Goal: Check status: Check status

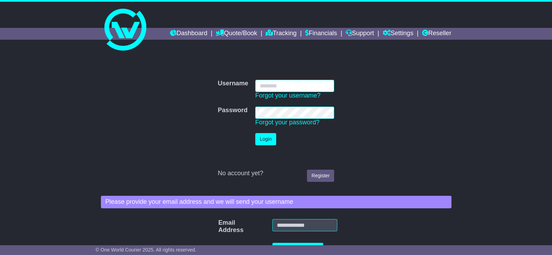
type input "**********"
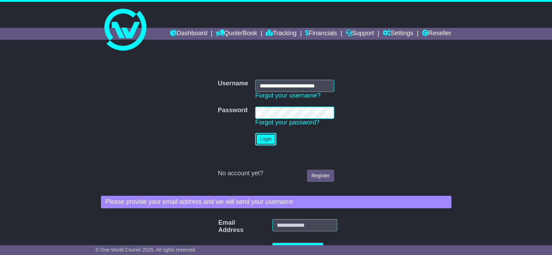
click at [262, 142] on button "Login" at bounding box center [265, 139] width 21 height 12
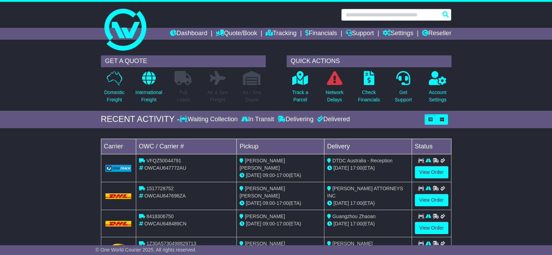
click at [385, 14] on input "text" at bounding box center [396, 15] width 110 height 12
paste input "**********"
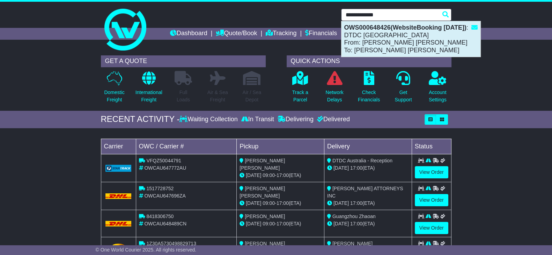
click at [401, 44] on div "OWS000648426(WebsiteBooking 18-9-2025) : DTDC Australia From: BOB BOB To: DANIE…" at bounding box center [410, 39] width 139 height 36
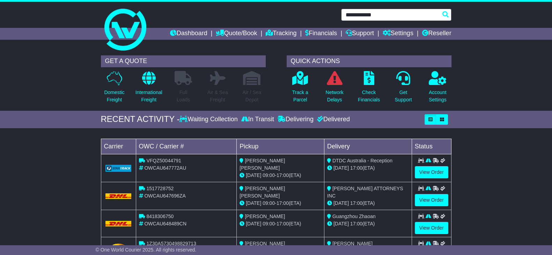
type input "**********"
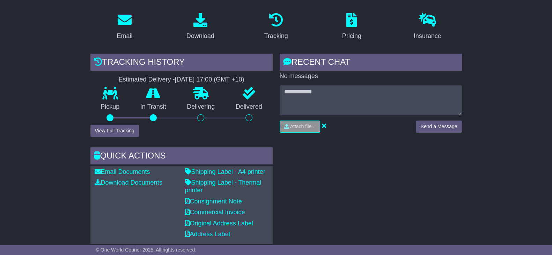
scroll to position [131, 0]
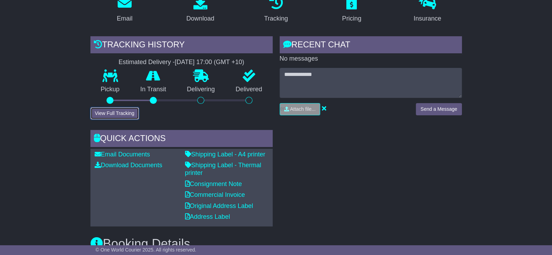
click at [112, 114] on button "View Full Tracking" at bounding box center [114, 113] width 48 height 12
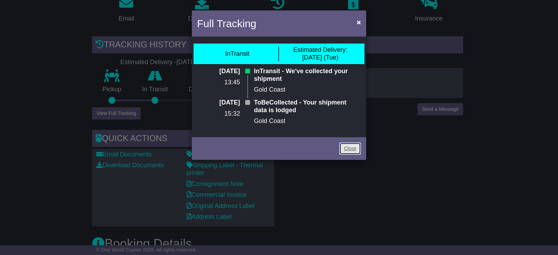
click at [355, 146] on link "Close" at bounding box center [350, 149] width 22 height 12
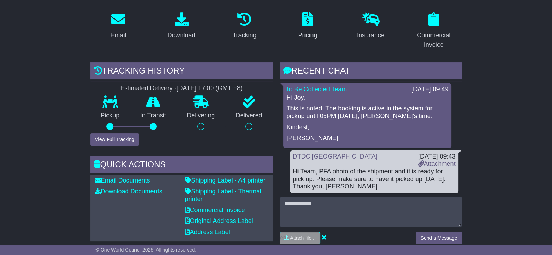
scroll to position [106, 0]
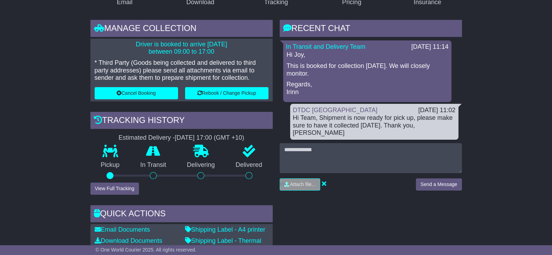
scroll to position [131, 0]
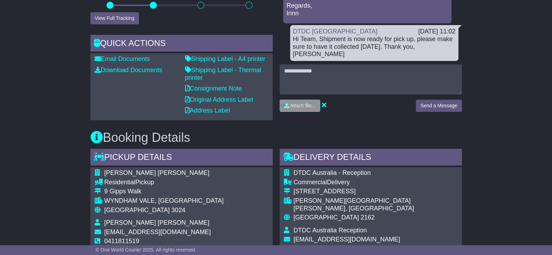
scroll to position [126, 0]
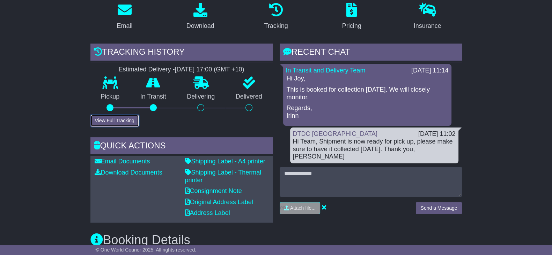
click at [113, 121] on button "View Full Tracking" at bounding box center [114, 121] width 48 height 12
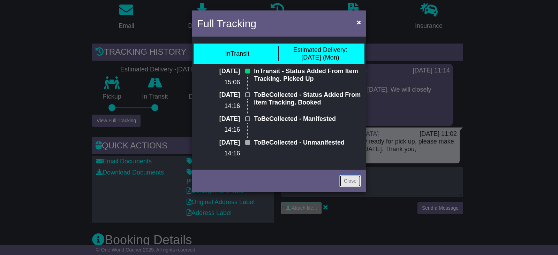
drag, startPoint x: 347, startPoint y: 183, endPoint x: 356, endPoint y: 182, distance: 9.1
click at [347, 182] on link "Close" at bounding box center [350, 181] width 22 height 12
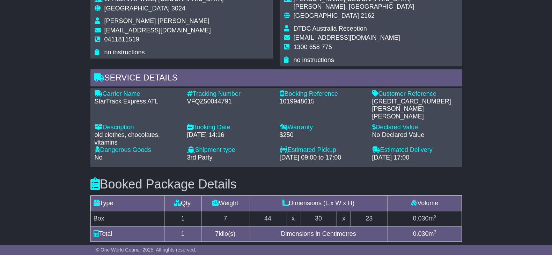
scroll to position [431, 0]
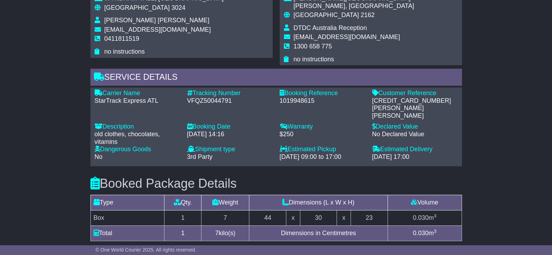
click at [394, 97] on div "595003644340 Allen Chrisold Tatapude" at bounding box center [414, 108] width 85 height 23
copy div "595003644340"
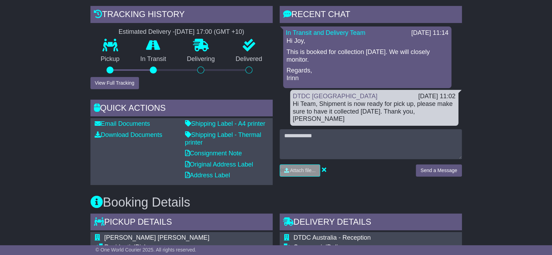
scroll to position [126, 0]
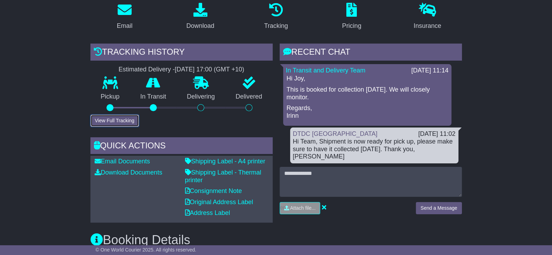
click at [123, 115] on button "View Full Tracking" at bounding box center [114, 121] width 48 height 12
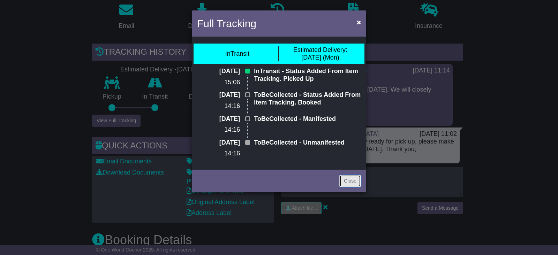
click at [353, 186] on link "Close" at bounding box center [350, 181] width 22 height 12
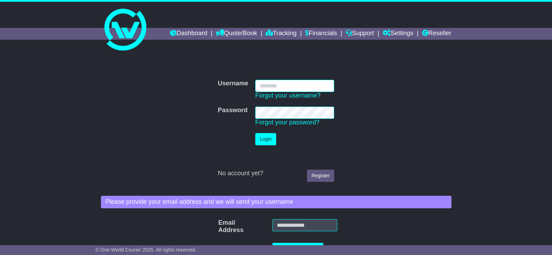
type input "**********"
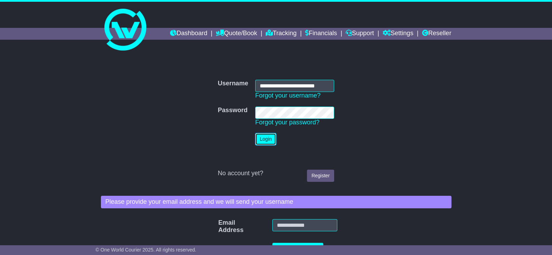
click at [269, 141] on button "Login" at bounding box center [265, 139] width 21 height 12
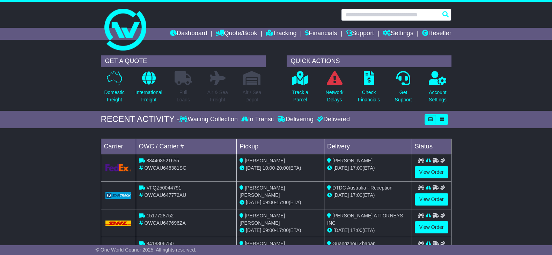
click at [368, 17] on input "text" at bounding box center [396, 15] width 110 height 12
paste input "**********"
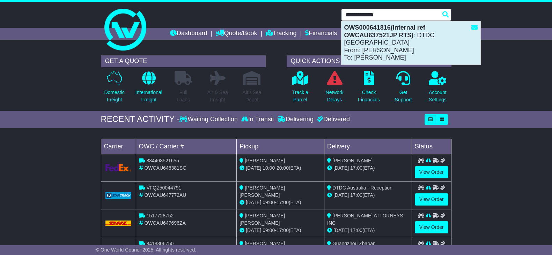
click at [417, 41] on div "OWS000641816(Internal ref OWCAU637521JP RTS) : DTDC Australia From: Bobbie Lee …" at bounding box center [410, 42] width 139 height 43
type input "**********"
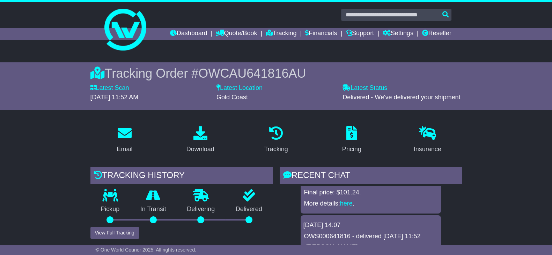
click at [293, 72] on span "OWCAU641816AU" at bounding box center [251, 73] width 107 height 14
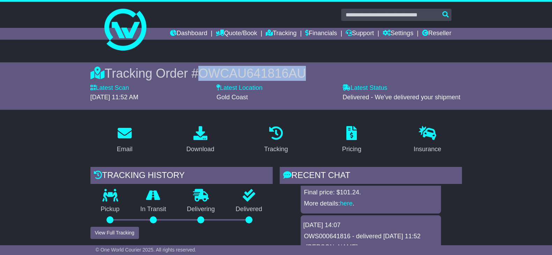
click at [293, 72] on span "OWCAU641816AU" at bounding box center [251, 73] width 107 height 14
copy span "OWCAU641816AU"
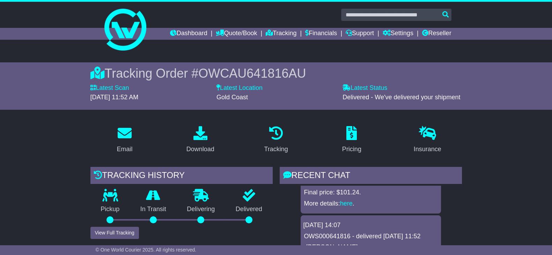
drag, startPoint x: 4, startPoint y: 143, endPoint x: 13, endPoint y: 142, distance: 9.5
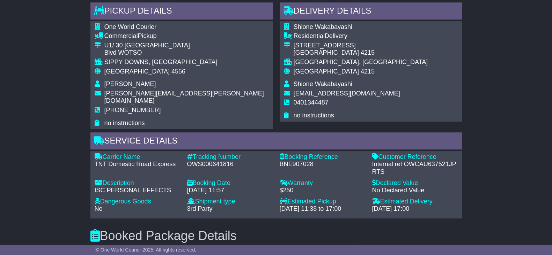
scroll to position [392, 0]
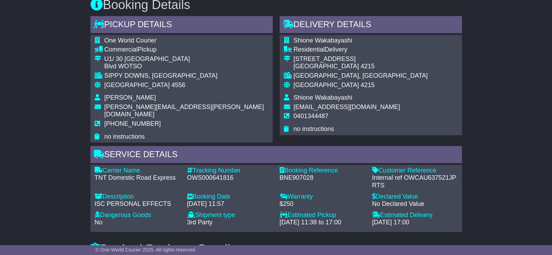
click at [423, 174] on div "Internal ref OWCAU637521JP RTS" at bounding box center [414, 181] width 85 height 15
copy div "OWCAU637521JP"
click at [62, 128] on div "Email Download Tracking Pricing Insurance" at bounding box center [276, 113] width 552 height 770
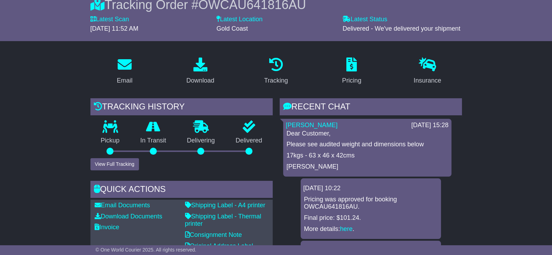
scroll to position [87, 0]
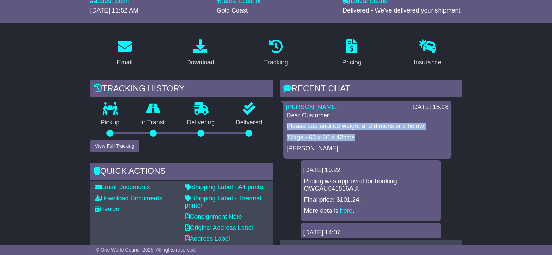
drag, startPoint x: 358, startPoint y: 136, endPoint x: 285, endPoint y: 130, distance: 72.8
click at [283, 128] on div "Lara Te Naiti 11 Sep 2025 15:28 Dear Customer, Please see audited weight and di…" at bounding box center [367, 130] width 168 height 58
copy div "Please see audited weight and dimensions below 17kgs - 63 x 46 x 42cms"
click at [386, 135] on p "17kgs - 63 x 46 x 42cms" at bounding box center [366, 138] width 161 height 8
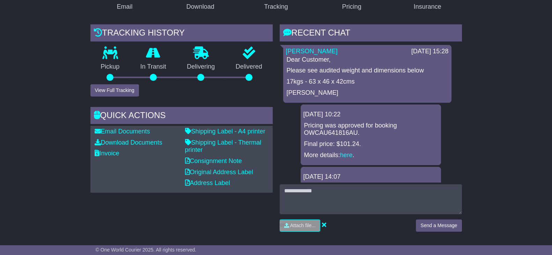
scroll to position [43, 0]
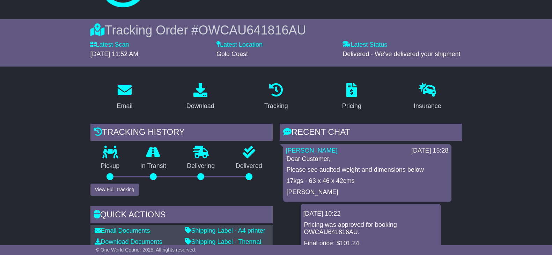
click at [295, 21] on div "Tracking Order # OWCAU641816AU Latest Scan 04 September 2025 - 11:52 AM Latest …" at bounding box center [275, 42] width 357 height 47
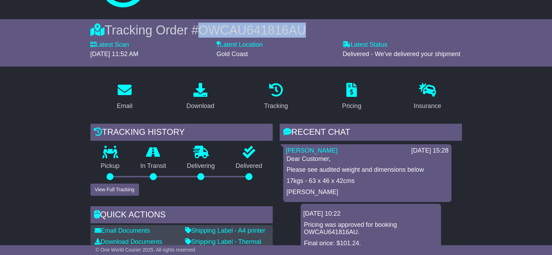
click at [295, 21] on div "Tracking Order # OWCAU641816AU Latest Scan 04 September 2025 - 11:52 AM Latest …" at bounding box center [275, 42] width 357 height 47
copy span "OWCAU641816AU"
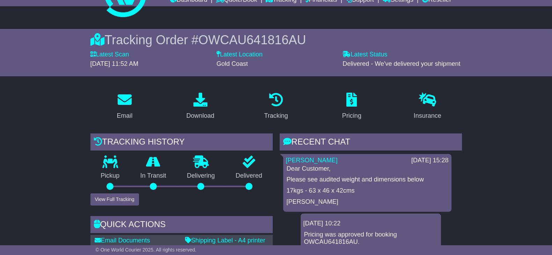
scroll to position [0, 0]
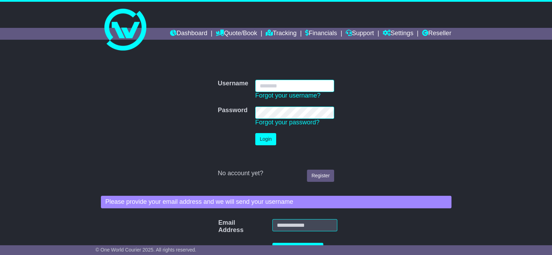
drag, startPoint x: 293, startPoint y: 85, endPoint x: 314, endPoint y: 87, distance: 21.4
click at [294, 85] on input "Username" at bounding box center [294, 86] width 79 height 12
type input "**********"
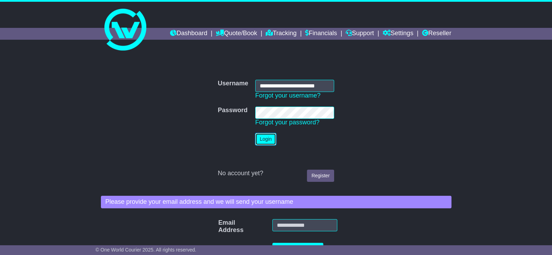
click at [272, 142] on button "Login" at bounding box center [265, 139] width 21 height 12
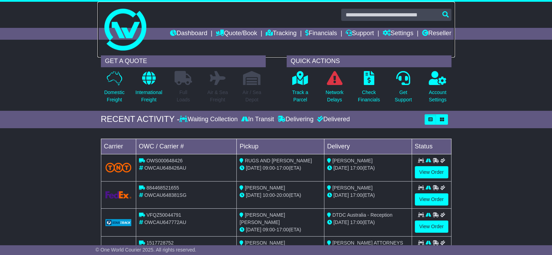
click at [407, 8] on link at bounding box center [275, 30] width 357 height 56
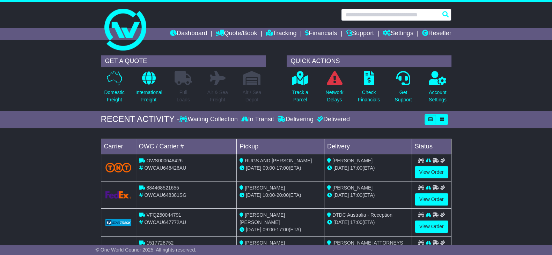
click at [392, 12] on input "text" at bounding box center [396, 15] width 110 height 12
paste input "**********"
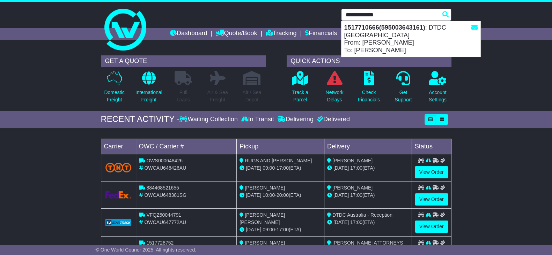
click at [405, 10] on input "**********" at bounding box center [396, 15] width 110 height 12
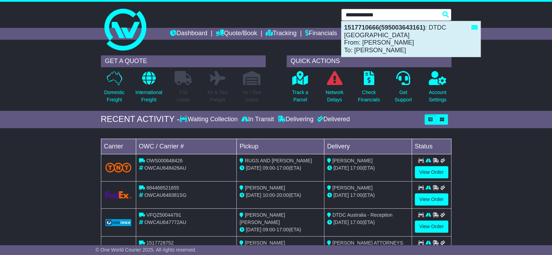
click at [401, 39] on div "1517710666(595003643161) : DTDC Australia From: Raya Enoch To: Selwyn Enoch" at bounding box center [410, 39] width 139 height 36
type input "**********"
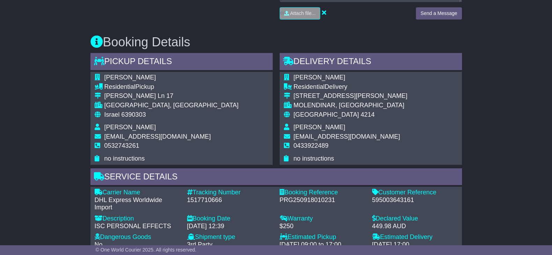
scroll to position [392, 0]
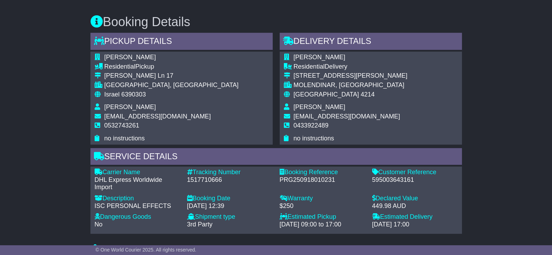
click at [396, 177] on div "595003643161" at bounding box center [414, 181] width 85 height 8
copy div "595003643161"
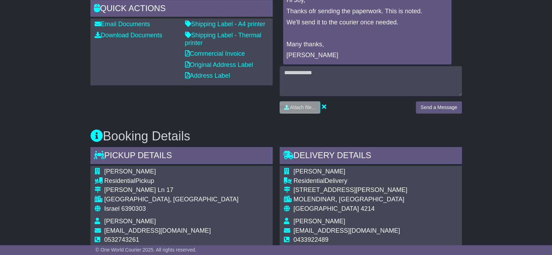
scroll to position [131, 0]
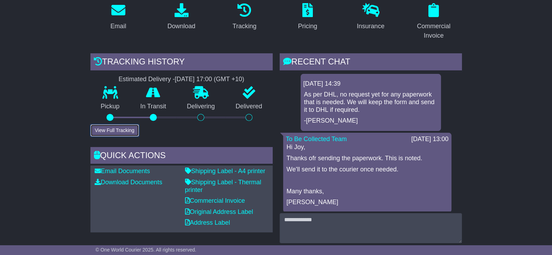
click at [122, 125] on button "View Full Tracking" at bounding box center [114, 131] width 48 height 12
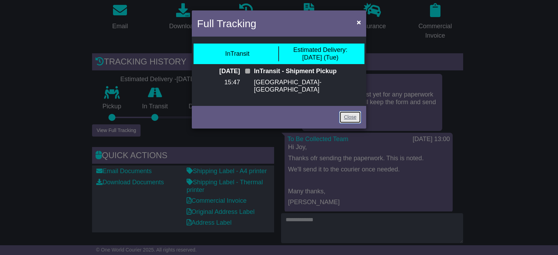
click at [351, 120] on link "Close" at bounding box center [350, 117] width 22 height 12
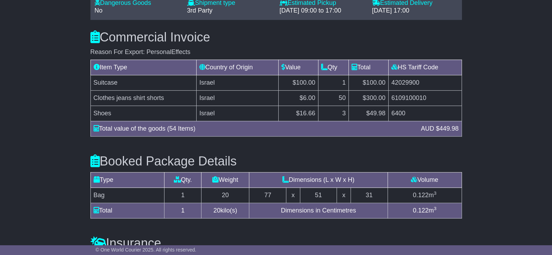
scroll to position [610, 0]
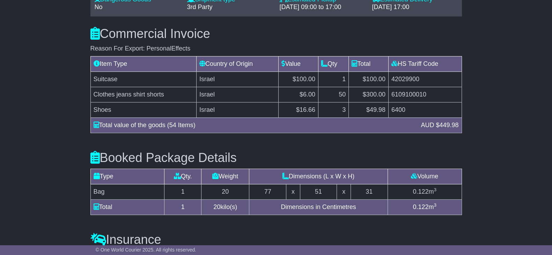
click at [353, 30] on h3 "Commercial Invoice" at bounding box center [275, 34] width 371 height 14
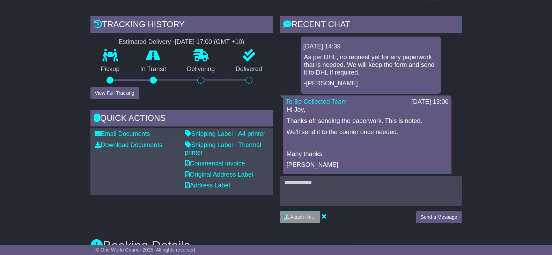
scroll to position [87, 0]
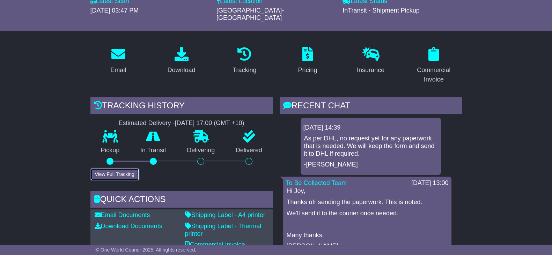
click at [117, 168] on button "View Full Tracking" at bounding box center [114, 174] width 48 height 12
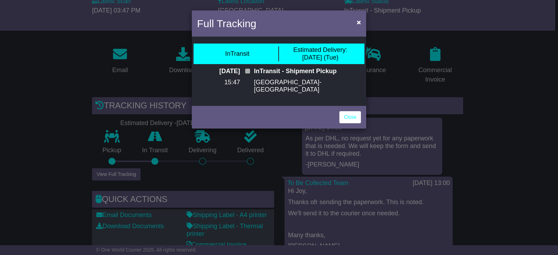
click at [351, 97] on div "18 Sep 2025 15:47 InTransit - Shipment Pickup Tel Aviv-IL" at bounding box center [279, 83] width 171 height 31
drag, startPoint x: 350, startPoint y: 119, endPoint x: 275, endPoint y: 141, distance: 77.7
click at [350, 119] on link "Close" at bounding box center [350, 117] width 22 height 12
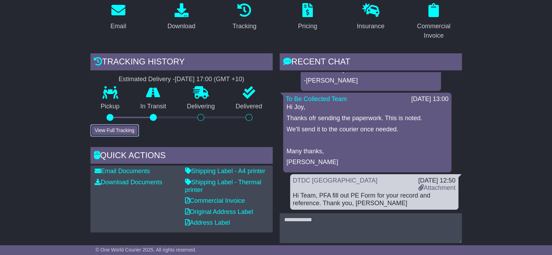
scroll to position [77, 0]
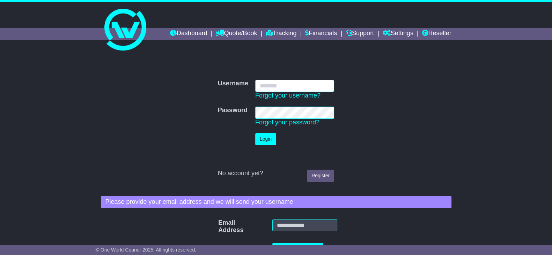
type input "**********"
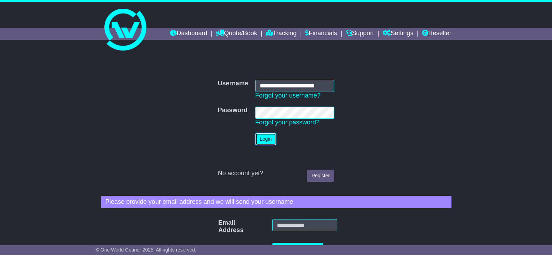
click at [266, 135] on button "Login" at bounding box center [265, 139] width 21 height 12
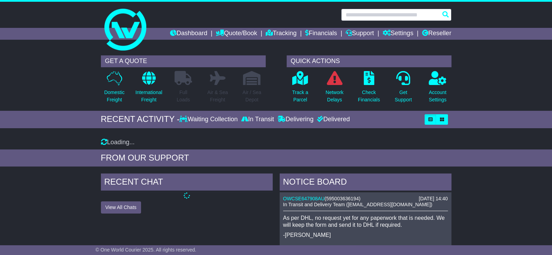
click at [399, 17] on input "text" at bounding box center [396, 15] width 110 height 12
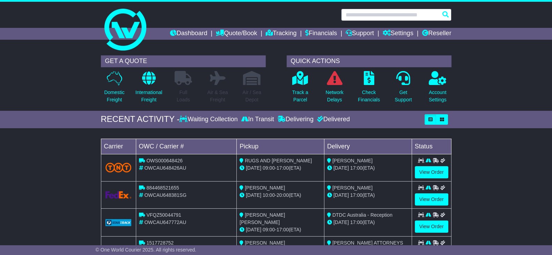
paste input "**********"
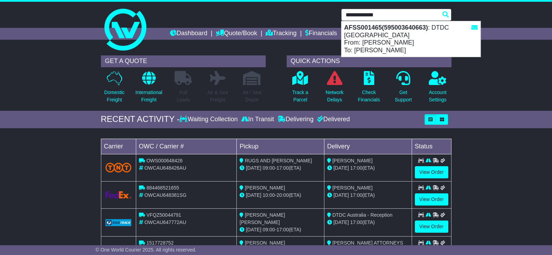
click at [397, 37] on div "AFSS001465(595003640663) : DTDC Australia From: Chana Harkham To: Shoshy Zeimer" at bounding box center [410, 39] width 139 height 36
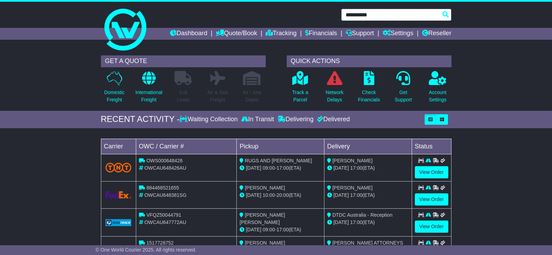
type input "**********"
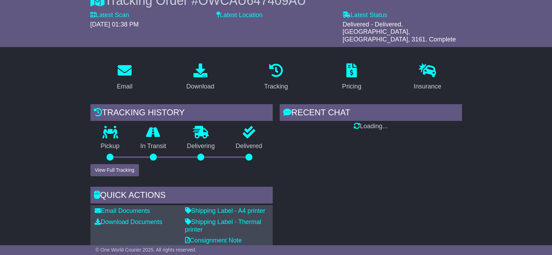
scroll to position [87, 0]
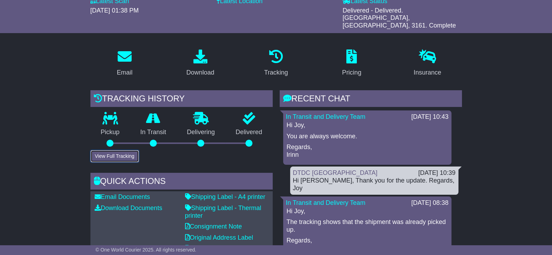
click at [118, 150] on button "View Full Tracking" at bounding box center [114, 156] width 48 height 12
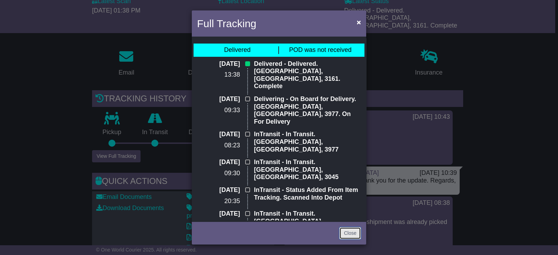
drag, startPoint x: 351, startPoint y: 233, endPoint x: 354, endPoint y: 232, distance: 3.8
click at [351, 233] on link "Close" at bounding box center [350, 233] width 22 height 12
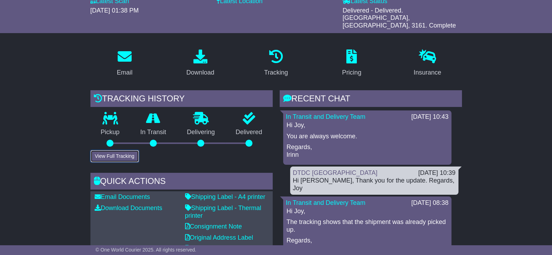
click at [118, 152] on button "View Full Tracking" at bounding box center [114, 156] width 48 height 12
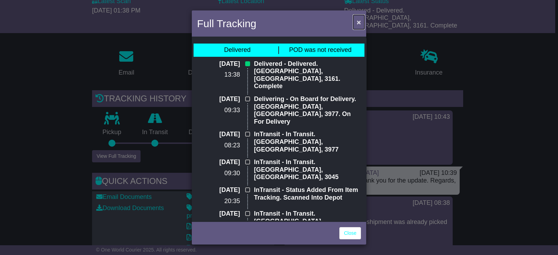
click at [360, 23] on span "×" at bounding box center [359, 22] width 4 height 8
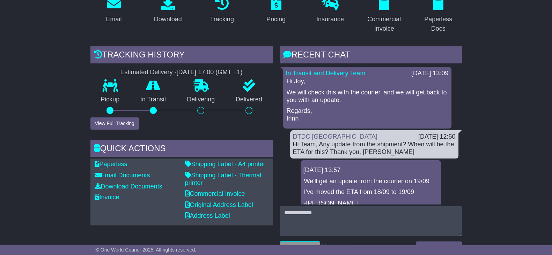
scroll to position [131, 0]
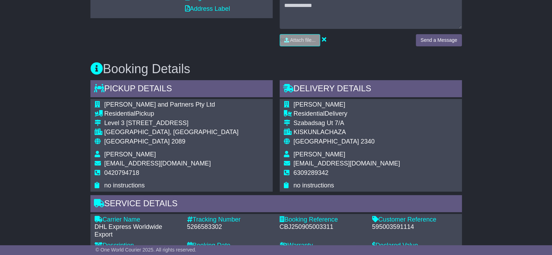
scroll to position [392, 0]
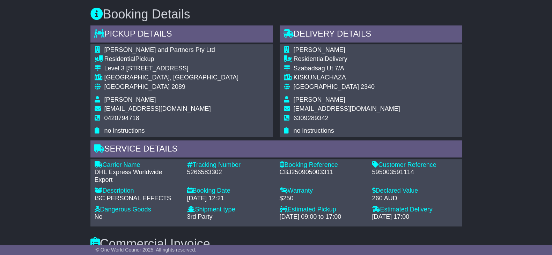
click at [401, 173] on div "595003591114" at bounding box center [414, 173] width 85 height 8
copy div "595003591114"
click at [489, 67] on div "Email Download Tracking Pricing Insurance" at bounding box center [276, 233] width 552 height 1011
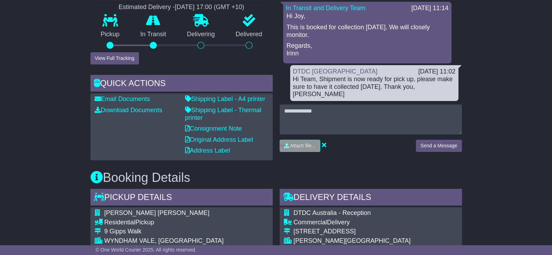
scroll to position [170, 0]
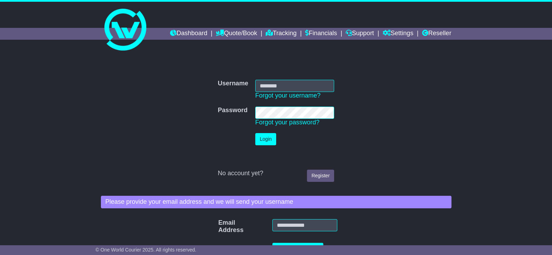
drag, startPoint x: 0, startPoint y: 0, endPoint x: 287, endPoint y: 85, distance: 299.6
click at [287, 85] on input "Username" at bounding box center [294, 86] width 79 height 12
type input "**********"
click at [271, 140] on button "Login" at bounding box center [265, 139] width 21 height 12
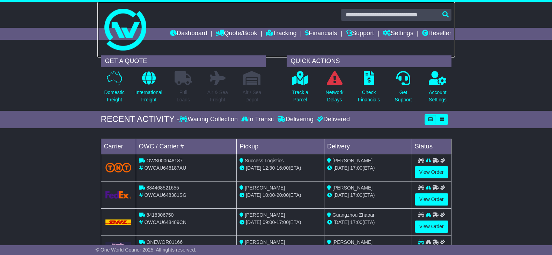
drag, startPoint x: 396, startPoint y: 8, endPoint x: 396, endPoint y: 11, distance: 3.5
click at [396, 8] on link at bounding box center [275, 30] width 357 height 56
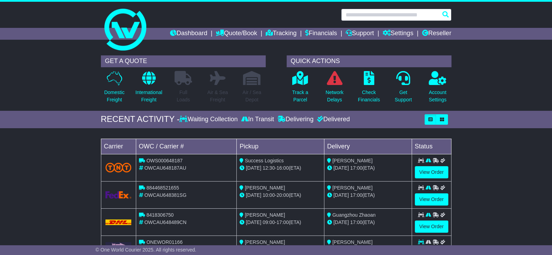
click at [394, 14] on input "text" at bounding box center [396, 15] width 110 height 12
paste input "**********"
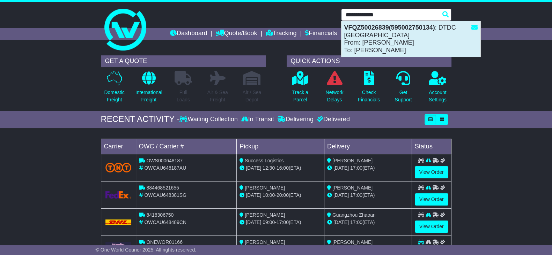
click at [413, 36] on div "VFQZ50026839(595002750134) : DTDC Australia From: FRANKLIN OKEKE To: PRECIOUS O…" at bounding box center [410, 39] width 139 height 36
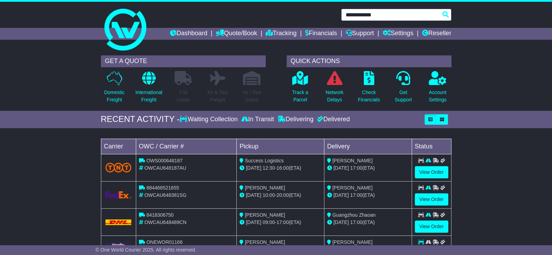
type input "**********"
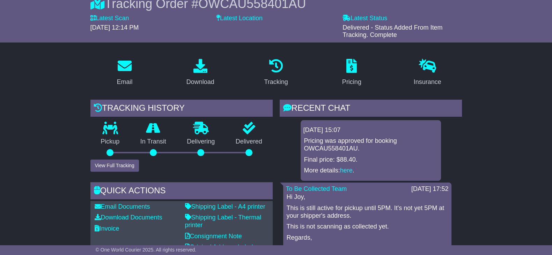
scroll to position [87, 0]
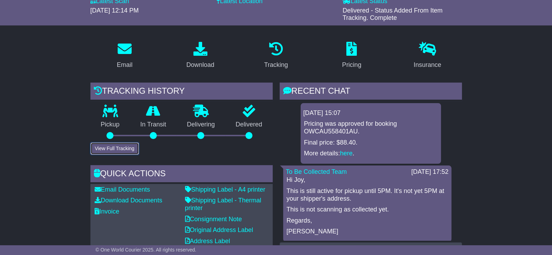
drag, startPoint x: 115, startPoint y: 149, endPoint x: 127, endPoint y: 143, distance: 13.6
click at [115, 149] on button "View Full Tracking" at bounding box center [114, 149] width 48 height 12
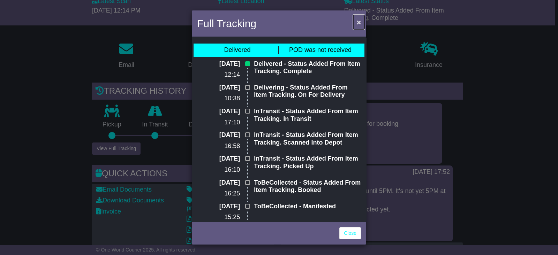
click at [361, 21] on button "×" at bounding box center [358, 22] width 11 height 14
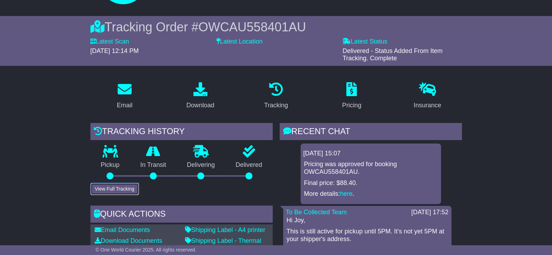
scroll to position [0, 0]
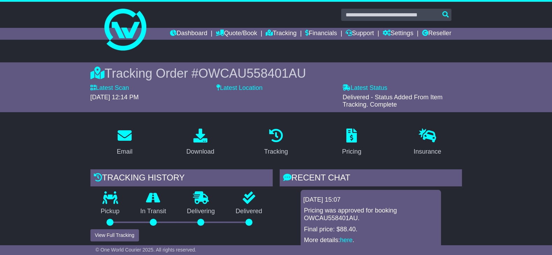
click at [381, 18] on input "text" at bounding box center [396, 15] width 110 height 12
paste input "**********"
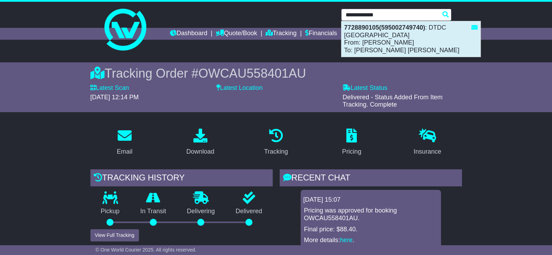
click at [419, 38] on div "7728890105(595002749740) : DTDC Australia From: Saji George To: James Josheph H…" at bounding box center [410, 39] width 139 height 36
type input "**********"
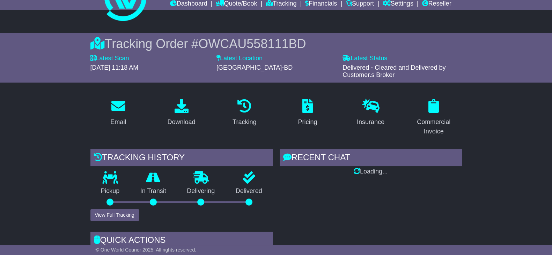
scroll to position [43, 0]
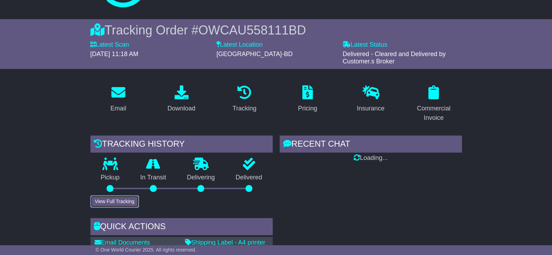
click at [110, 201] on button "View Full Tracking" at bounding box center [114, 202] width 48 height 12
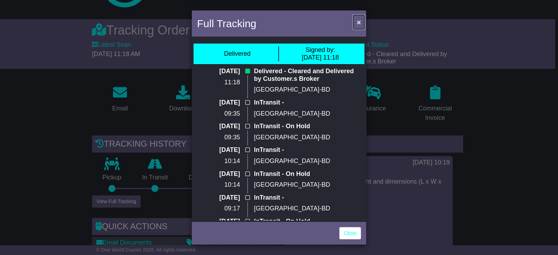
click at [358, 23] on span "×" at bounding box center [359, 22] width 4 height 8
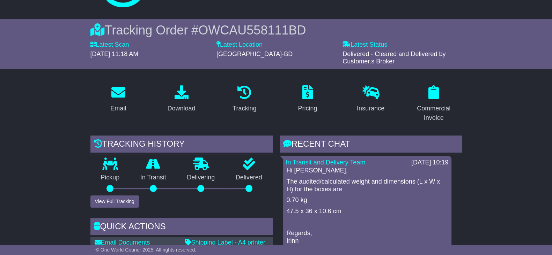
click at [110, 208] on div "Tracking history Pickup In Transit Problem Unknown Delivering Delivered View Fu…" at bounding box center [181, 242] width 189 height 213
click at [116, 205] on button "View Full Tracking" at bounding box center [114, 202] width 48 height 12
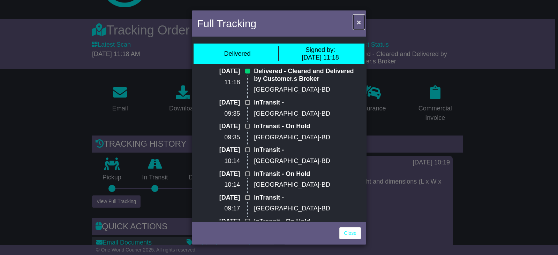
click at [360, 22] on span "×" at bounding box center [359, 22] width 4 height 8
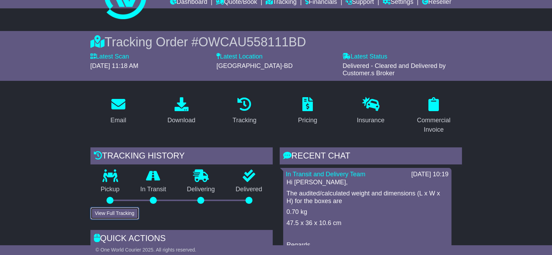
scroll to position [0, 0]
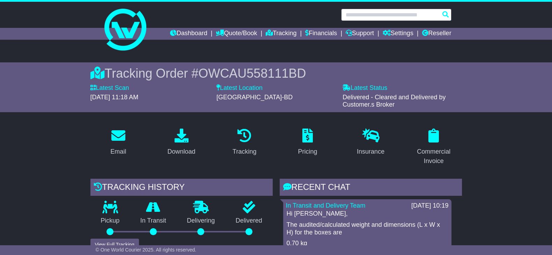
click at [376, 17] on input "text" at bounding box center [396, 15] width 110 height 12
paste input "**********"
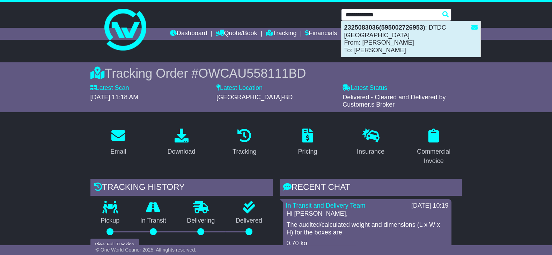
click at [381, 39] on div "2325083036(595002726953) : DTDC Australia From: Dhaval P. Dalwadi To: Dhaval P.…" at bounding box center [410, 39] width 139 height 36
type input "**********"
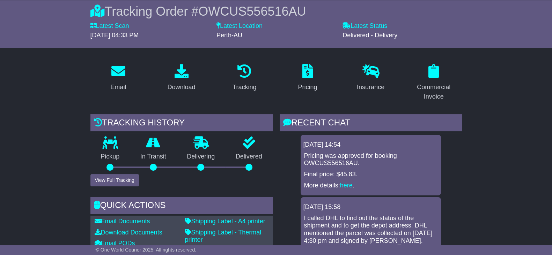
scroll to position [87, 0]
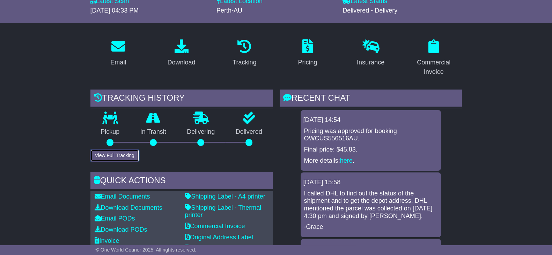
click at [120, 157] on button "View Full Tracking" at bounding box center [114, 156] width 48 height 12
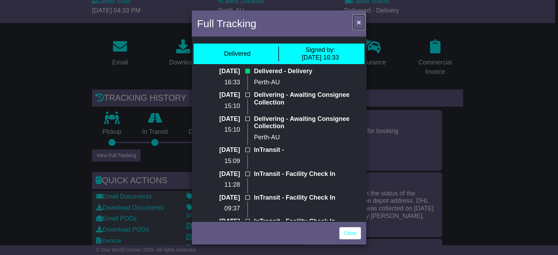
click at [359, 24] on span "×" at bounding box center [359, 22] width 4 height 8
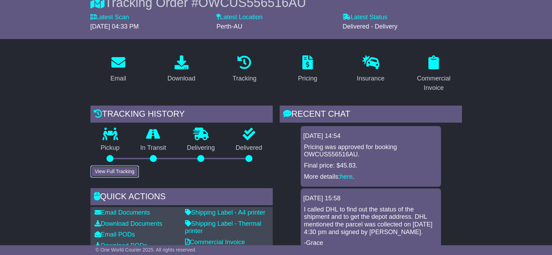
scroll to position [0, 0]
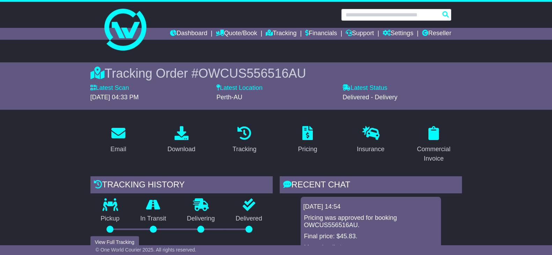
click at [384, 17] on input "text" at bounding box center [396, 15] width 110 height 12
paste input "**********"
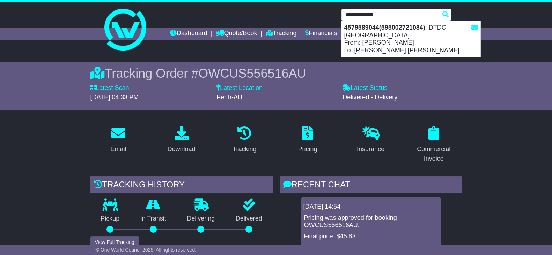
drag, startPoint x: 414, startPoint y: 44, endPoint x: 320, endPoint y: 63, distance: 95.8
click at [415, 44] on div "4579589044(595002721084) : DTDC Australia From: XAVIER MARCOSE FERNANDEZ To: Su…" at bounding box center [410, 39] width 139 height 36
type input "**********"
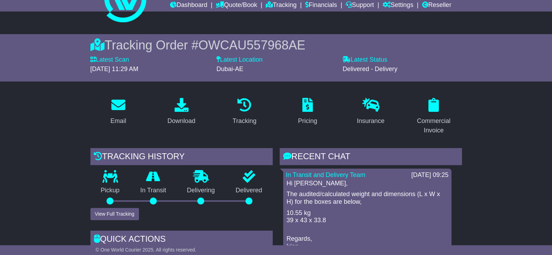
scroll to position [87, 0]
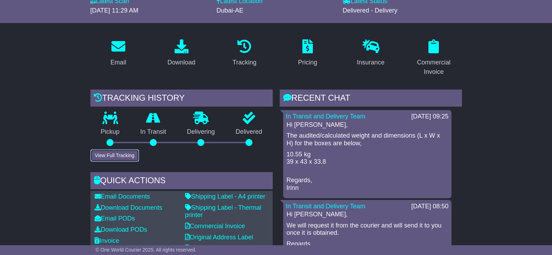
click at [111, 159] on button "View Full Tracking" at bounding box center [114, 156] width 48 height 12
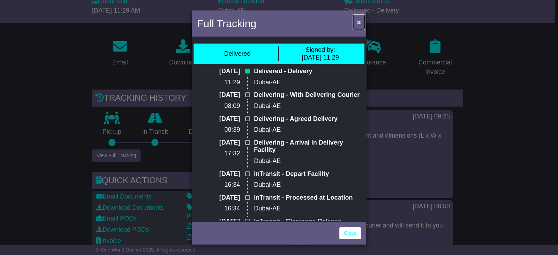
click at [358, 23] on span "×" at bounding box center [359, 22] width 4 height 8
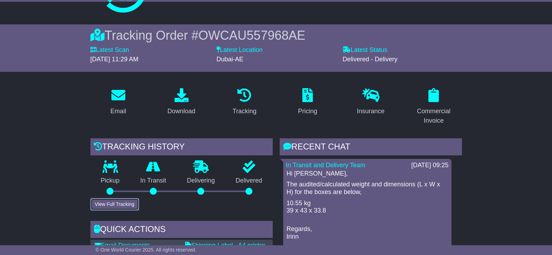
scroll to position [0, 0]
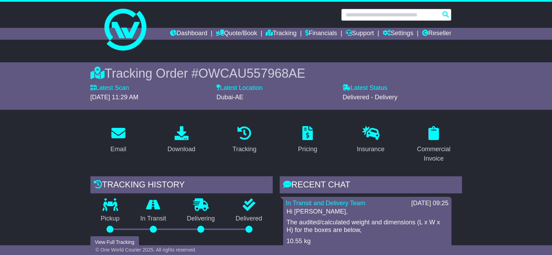
click at [368, 16] on input "text" at bounding box center [396, 15] width 110 height 12
paste input "**********"
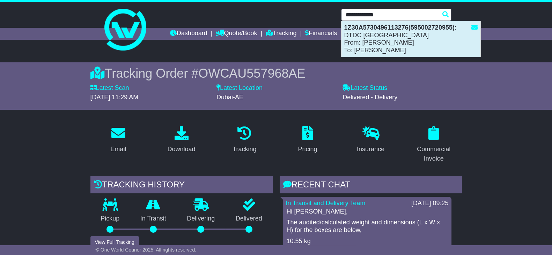
click at [431, 43] on div "1Z30A5730496113276(595002720955) : DTDC [GEOGRAPHIC_DATA] From: [PERSON_NAME] T…" at bounding box center [410, 39] width 139 height 36
type input "**********"
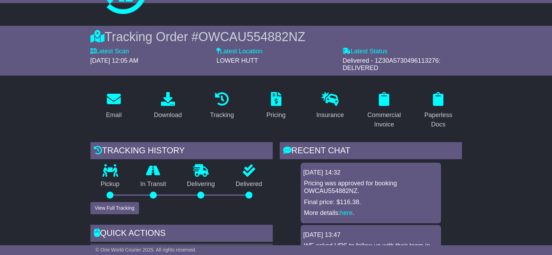
scroll to position [87, 0]
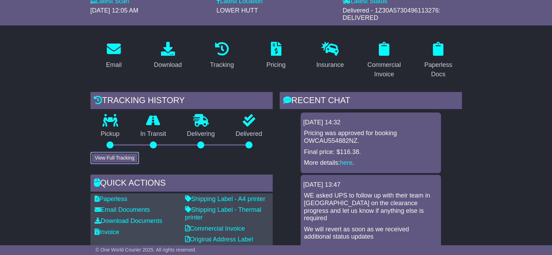
click at [115, 159] on button "View Full Tracking" at bounding box center [114, 158] width 48 height 12
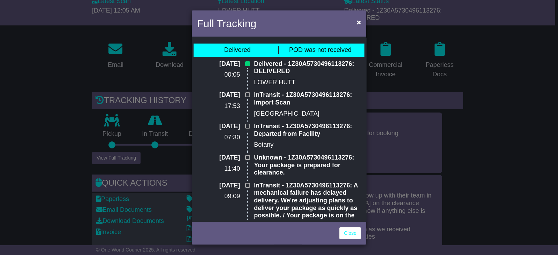
click at [331, 88] on div "Delivered - 1Z30A5730496113276: DELIVERED LOWER HUTT" at bounding box center [307, 75] width 114 height 31
drag, startPoint x: 359, startPoint y: 22, endPoint x: 346, endPoint y: 34, distance: 18.0
click at [359, 22] on span "×" at bounding box center [359, 22] width 4 height 8
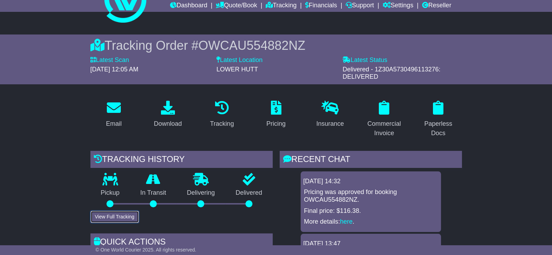
scroll to position [0, 0]
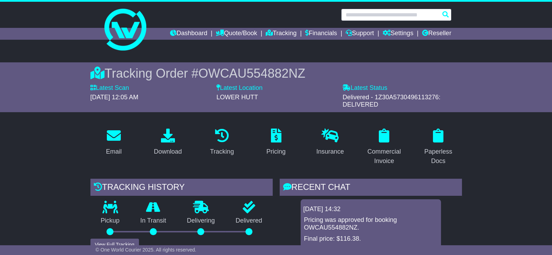
click at [377, 11] on input "text" at bounding box center [396, 15] width 110 height 12
paste input "**********"
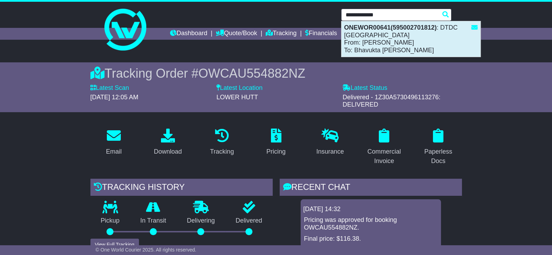
click at [412, 39] on div "ONEWOR00641(595002701812) : DTDC Australia From: Ishesh Bagri To: Bhavukta Bagri" at bounding box center [410, 39] width 139 height 36
type input "**********"
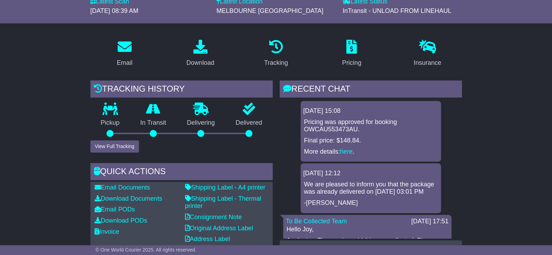
scroll to position [87, 0]
click at [127, 149] on button "View Full Tracking" at bounding box center [114, 146] width 48 height 12
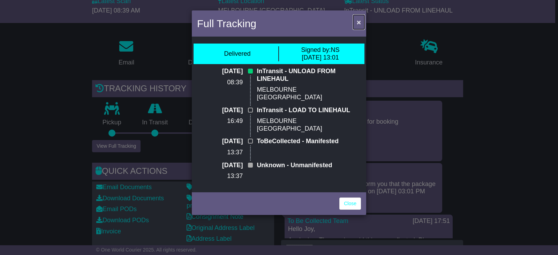
click at [355, 23] on button "×" at bounding box center [358, 22] width 11 height 14
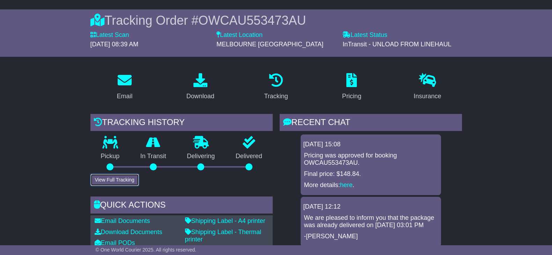
scroll to position [0, 0]
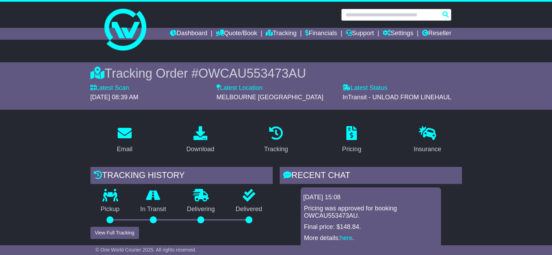
click at [375, 17] on input "text" at bounding box center [396, 15] width 110 height 12
paste input "**********"
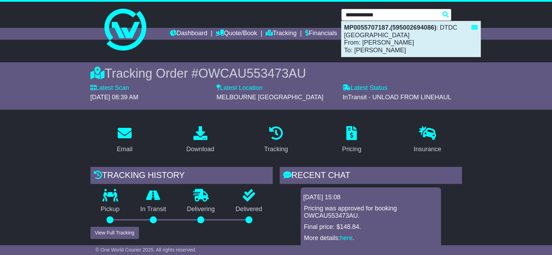
click at [393, 38] on div "MP0055707187.(595002694086) : DTDC Australia From: BRADLEY ENGLEFIELD To: Felip…" at bounding box center [410, 39] width 139 height 36
type input "**********"
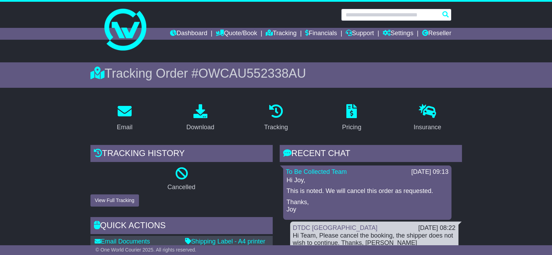
click at [386, 18] on input "text" at bounding box center [396, 15] width 110 height 12
paste input "**********"
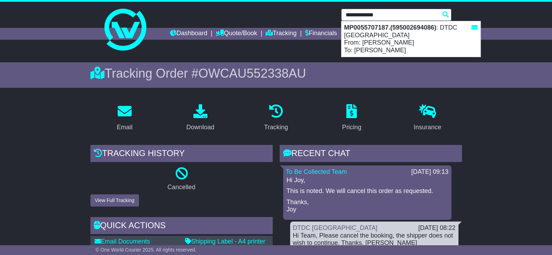
type input "**********"
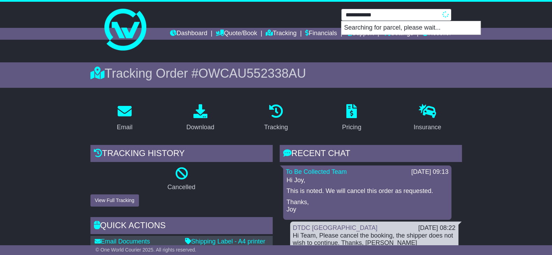
type input "**********"
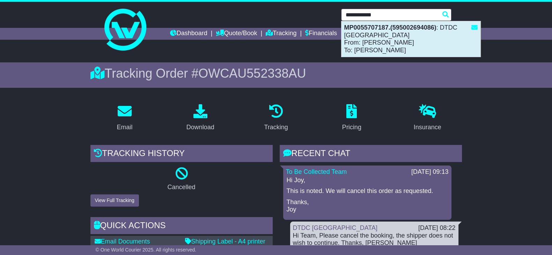
click at [414, 43] on div "MP0055707187.(595002694086) : DTDC [GEOGRAPHIC_DATA] From: [PERSON_NAME] To: [P…" at bounding box center [410, 39] width 139 height 36
type input "**********"
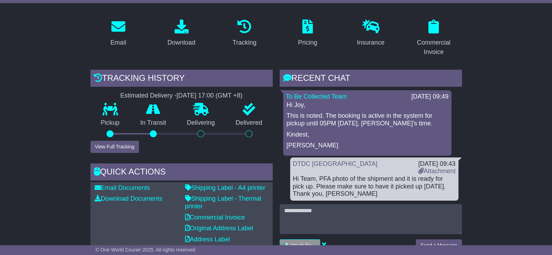
scroll to position [106, 0]
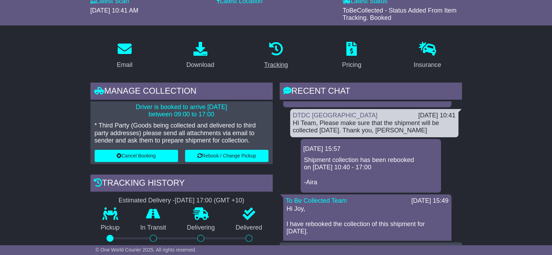
scroll to position [392, 0]
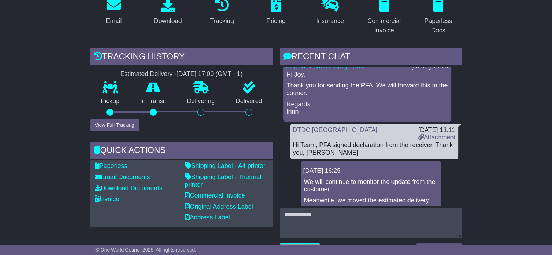
scroll to position [262, 0]
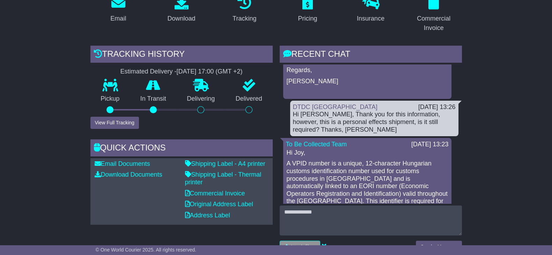
scroll to position [262, 0]
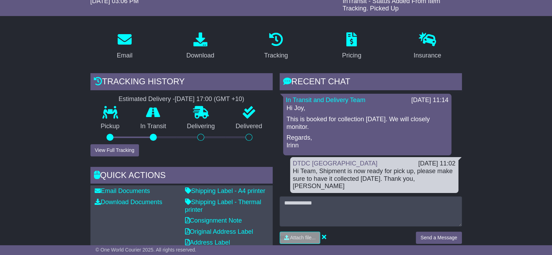
scroll to position [82, 0]
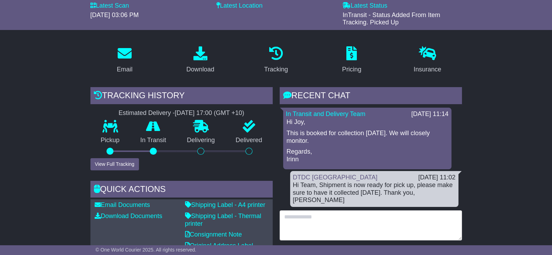
click at [438, 221] on textarea at bounding box center [370, 226] width 182 height 30
